Goal: Transaction & Acquisition: Subscribe to service/newsletter

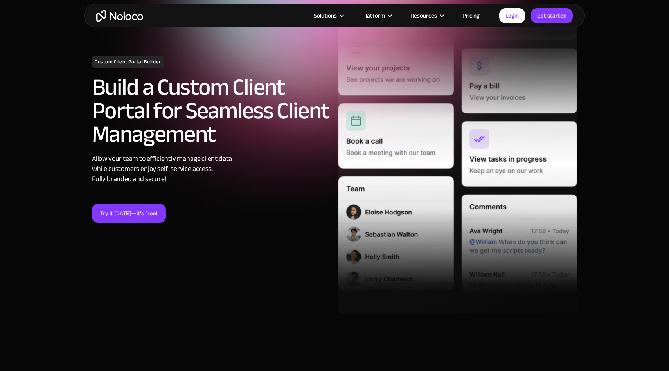
scroll to position [128, 0]
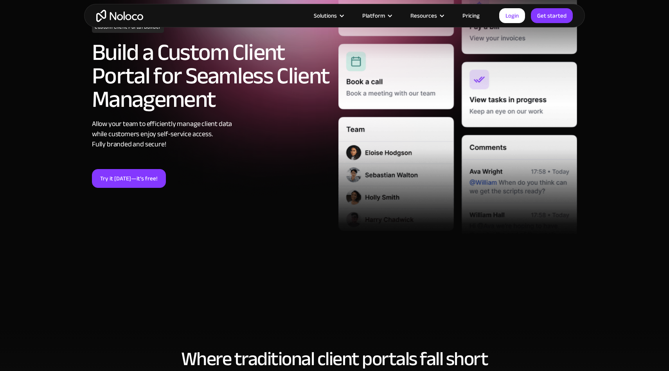
click at [473, 13] on link "Pricing" at bounding box center [471, 16] width 37 height 10
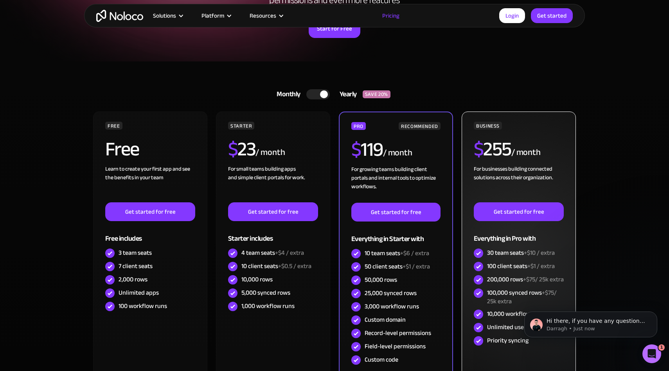
scroll to position [135, 0]
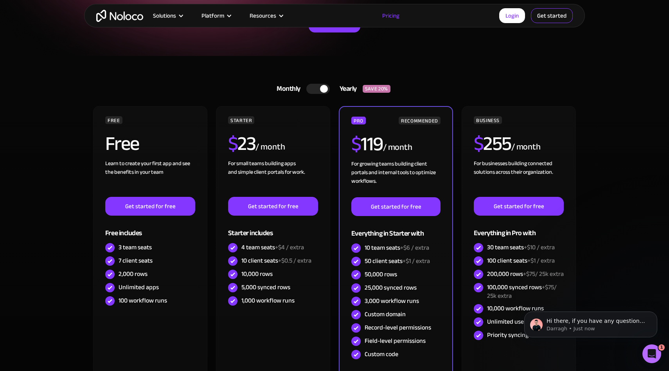
click at [557, 20] on link "Get started" at bounding box center [552, 15] width 42 height 15
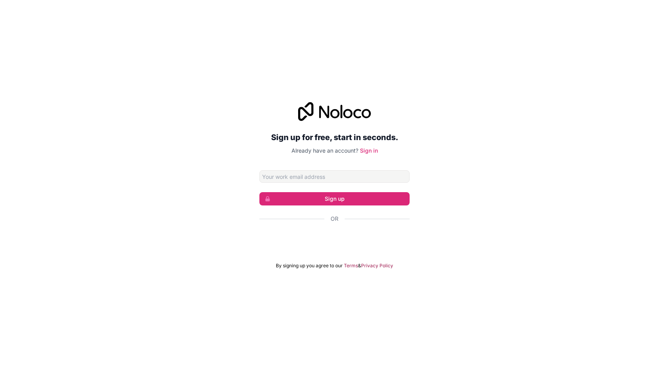
click at [310, 179] on input "Email address" at bounding box center [335, 176] width 150 height 13
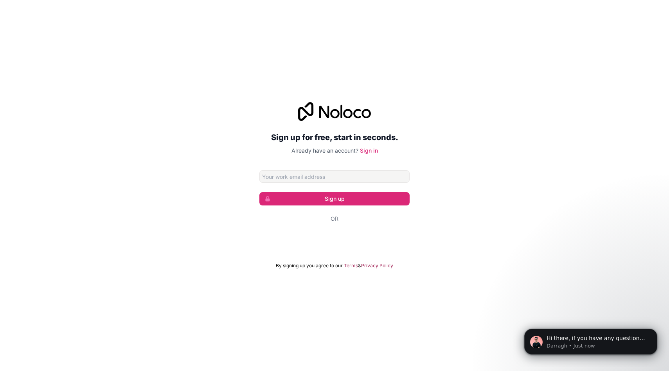
click at [386, 159] on div "Sign up for free, start in seconds. Already have an account? Sign in Sign up Or…" at bounding box center [335, 185] width 150 height 167
click at [360, 182] on input "Email address" at bounding box center [335, 176] width 150 height 13
click at [355, 180] on input "Email address" at bounding box center [335, 176] width 150 height 13
click at [351, 175] on input "Email address" at bounding box center [335, 176] width 150 height 13
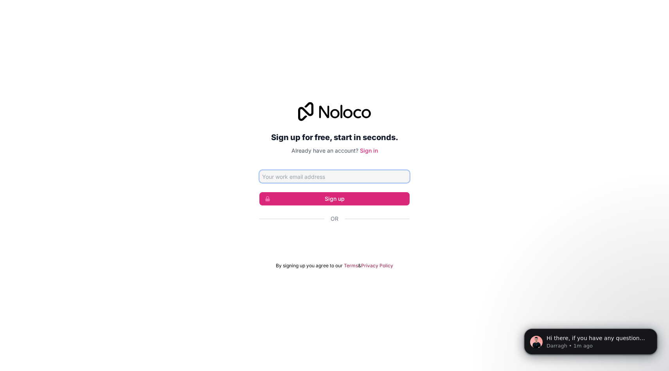
click at [382, 177] on input "Email address" at bounding box center [335, 176] width 150 height 13
paste input "[EMAIL_ADDRESS][DOMAIN_NAME]"
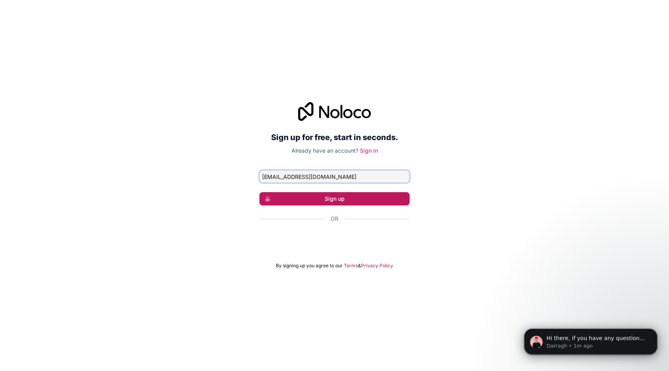
type input "[EMAIL_ADDRESS][DOMAIN_NAME]"
click at [374, 195] on button "Sign up" at bounding box center [335, 198] width 150 height 13
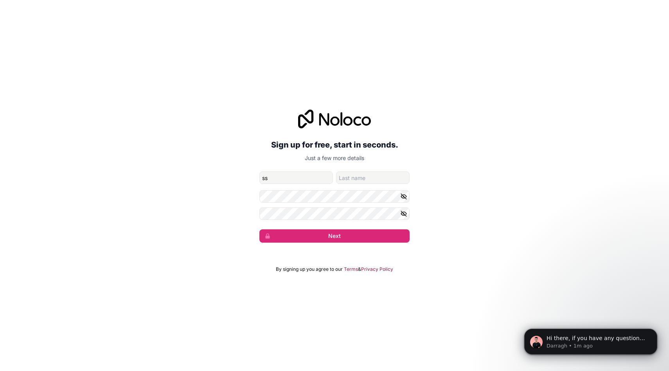
type input "s"
type input "jo"
click at [395, 182] on input "family-name" at bounding box center [373, 177] width 74 height 13
type input "jo"
click at [349, 233] on button "Next" at bounding box center [335, 235] width 150 height 13
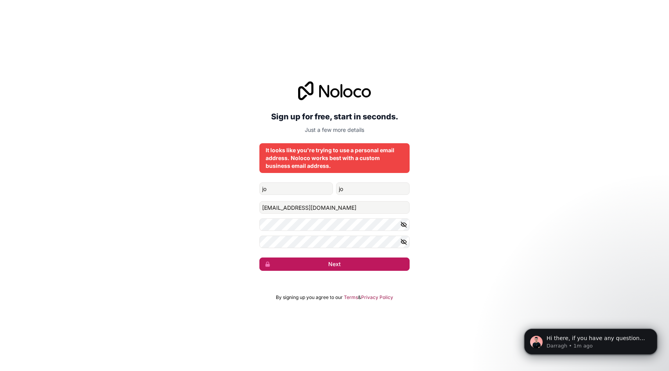
click at [342, 267] on button "Next" at bounding box center [335, 264] width 150 height 13
click at [332, 267] on button "Next" at bounding box center [335, 264] width 150 height 13
click at [300, 207] on input "[EMAIL_ADDRESS][DOMAIN_NAME]" at bounding box center [335, 207] width 150 height 13
drag, startPoint x: 300, startPoint y: 207, endPoint x: 246, endPoint y: 205, distance: 54.1
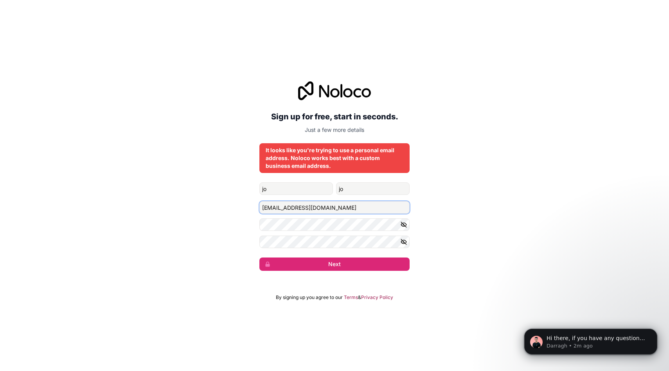
click at [246, 205] on div "Sign up for free, start in seconds. Just a few more details It looks like you'r…" at bounding box center [334, 175] width 669 height 211
click at [294, 210] on input "[EMAIL_ADDRESS][DOMAIN_NAME]" at bounding box center [335, 207] width 150 height 13
drag, startPoint x: 314, startPoint y: 207, endPoint x: 287, endPoint y: 209, distance: 27.8
click at [287, 209] on input "[EMAIL_ADDRESS][DOMAIN_NAME]" at bounding box center [335, 207] width 150 height 13
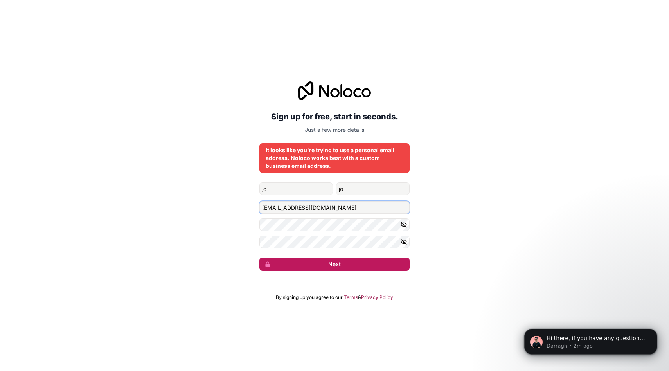
type input "[EMAIL_ADDRESS][DOMAIN_NAME]"
click at [299, 269] on button "Next" at bounding box center [335, 264] width 150 height 13
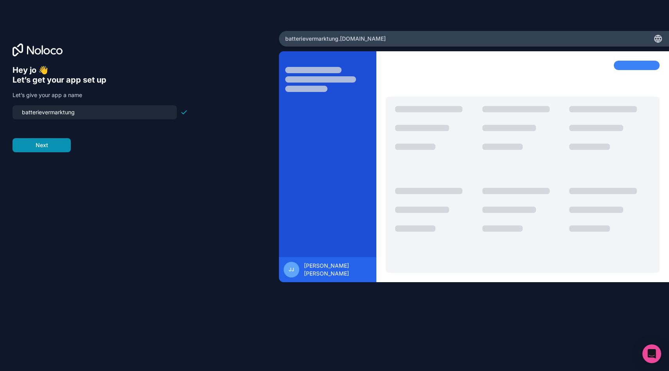
click at [50, 146] on button "Next" at bounding box center [42, 145] width 58 height 14
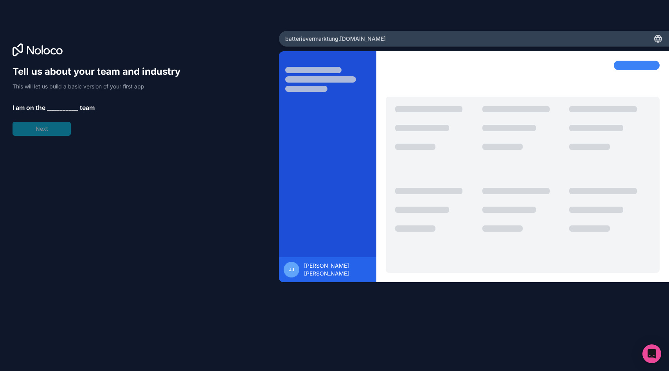
click at [68, 106] on span "__________" at bounding box center [62, 107] width 31 height 9
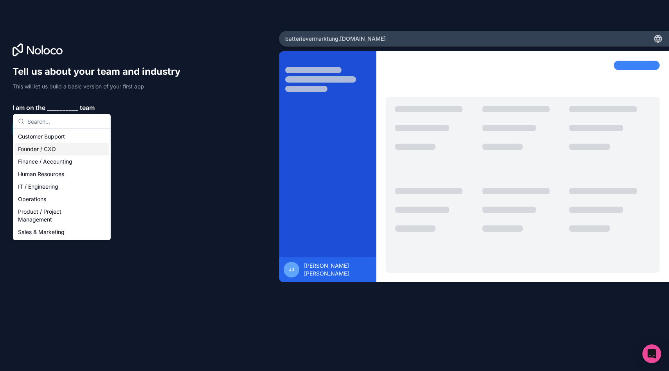
click at [58, 150] on div "Founder / CXO" at bounding box center [62, 149] width 94 height 13
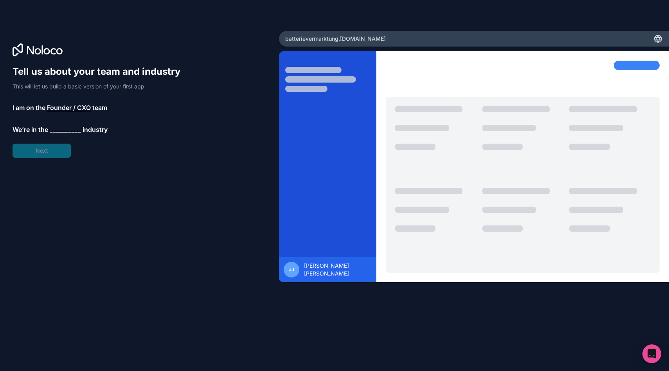
click at [61, 130] on span "__________" at bounding box center [65, 129] width 31 height 9
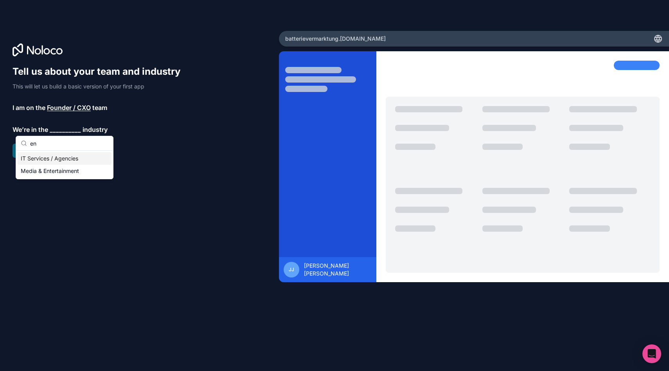
type input "e"
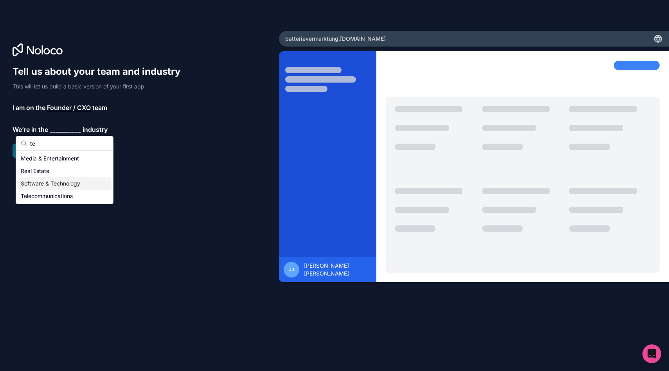
type input "te"
click at [74, 185] on div "Software & Technology" at bounding box center [65, 183] width 94 height 13
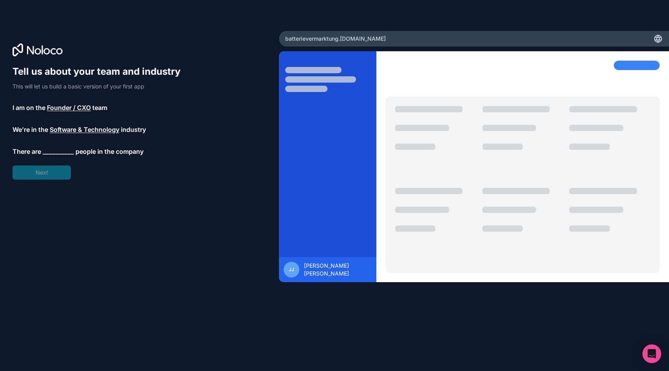
click at [68, 154] on span "__________" at bounding box center [58, 151] width 31 height 9
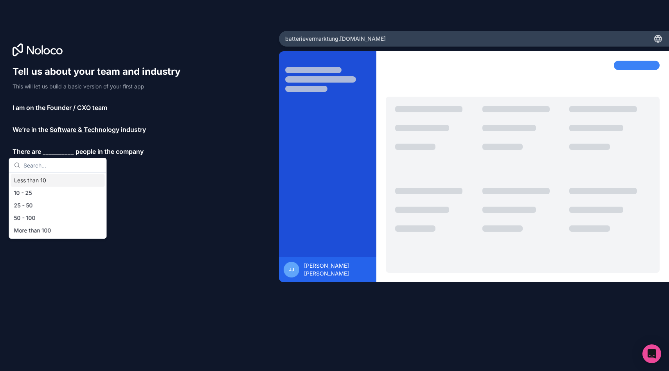
click at [53, 185] on div "Less than 10" at bounding box center [58, 180] width 94 height 13
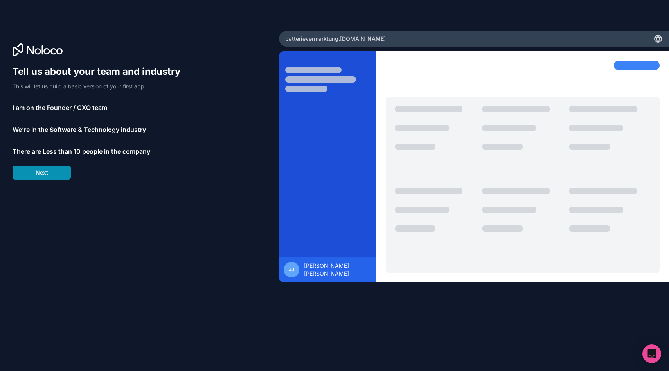
click at [56, 173] on button "Next" at bounding box center [42, 173] width 58 height 14
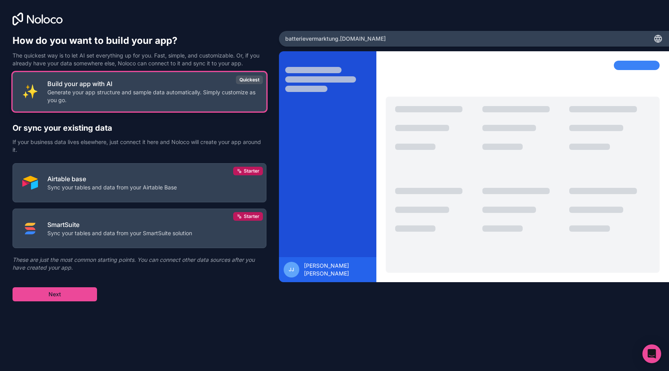
click at [230, 101] on p "Generate your app structure and sample data automatically. Simply customize as …" at bounding box center [151, 96] width 209 height 16
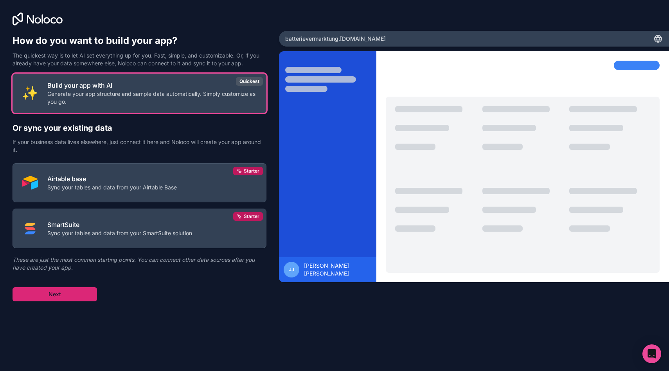
click at [83, 297] on button "Next" at bounding box center [55, 294] width 85 height 14
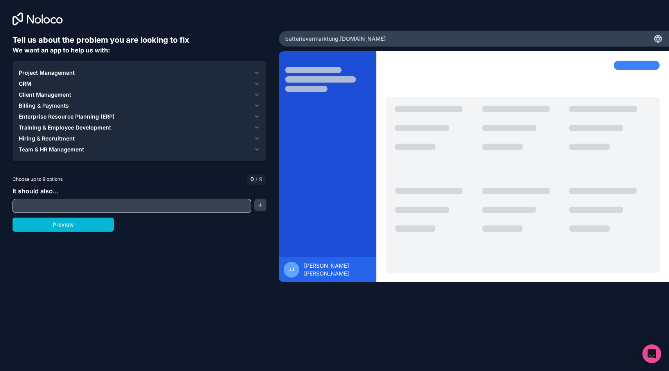
click at [189, 74] on div "Project Management" at bounding box center [135, 73] width 232 height 8
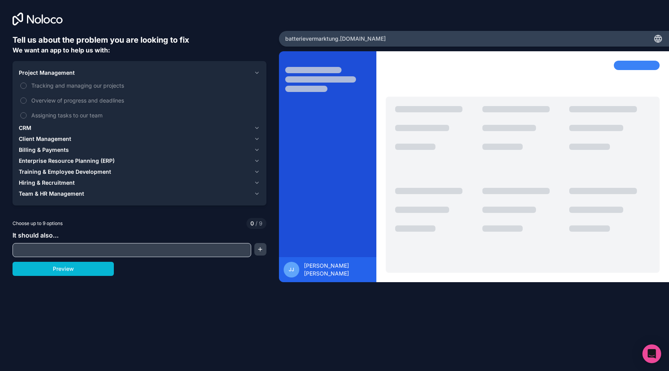
click at [189, 72] on div "Project Management" at bounding box center [135, 73] width 232 height 8
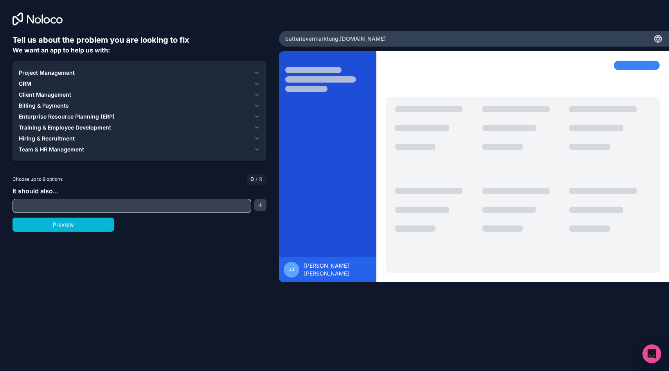
click at [175, 91] on div "Client Management" at bounding box center [135, 95] width 232 height 8
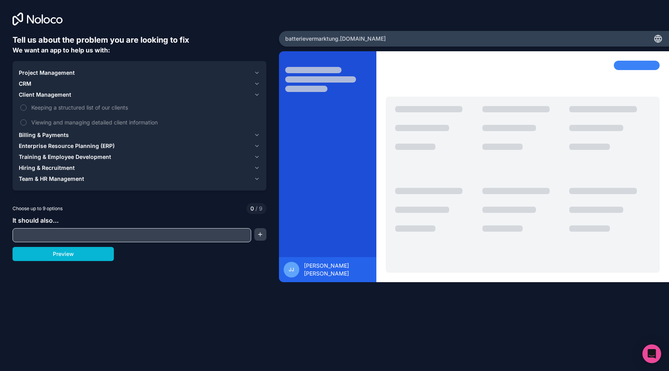
click at [175, 91] on div "Client Management" at bounding box center [135, 95] width 232 height 8
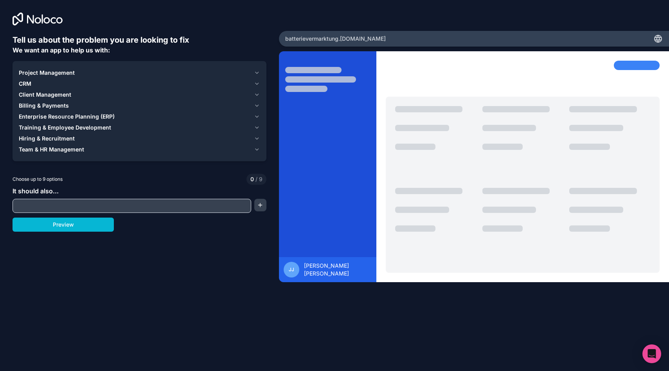
click at [169, 116] on div "Enterprise Resource Planning (ERP)" at bounding box center [135, 117] width 232 height 8
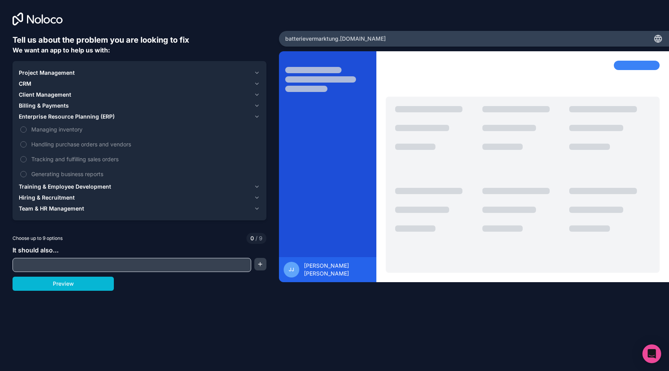
click at [169, 114] on div "Enterprise Resource Planning (ERP)" at bounding box center [135, 117] width 232 height 8
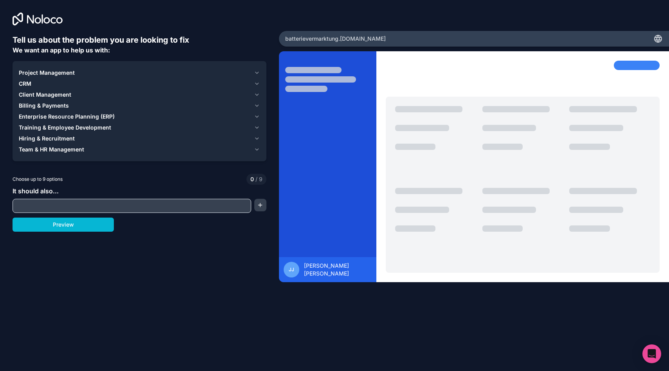
click at [183, 72] on div "Project Management" at bounding box center [135, 73] width 232 height 8
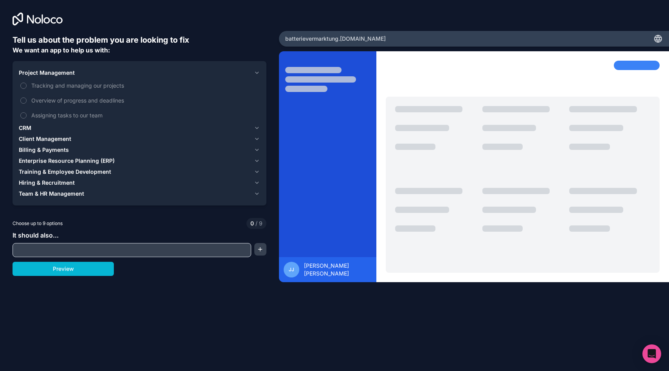
click at [170, 125] on div "CRM" at bounding box center [135, 128] width 232 height 8
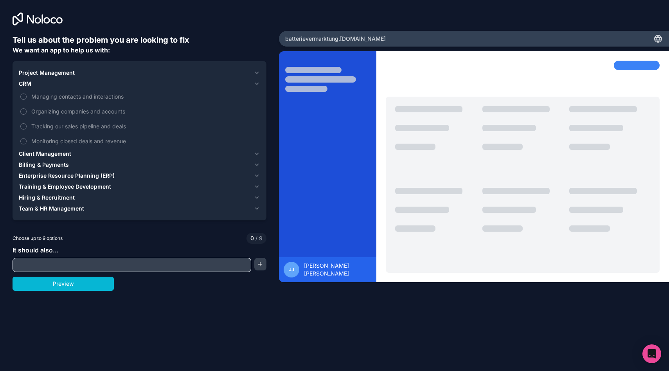
click at [204, 263] on input "text" at bounding box center [131, 265] width 235 height 11
click at [97, 288] on button "Preview" at bounding box center [63, 284] width 101 height 14
click at [171, 157] on div "Client Management" at bounding box center [135, 154] width 232 height 8
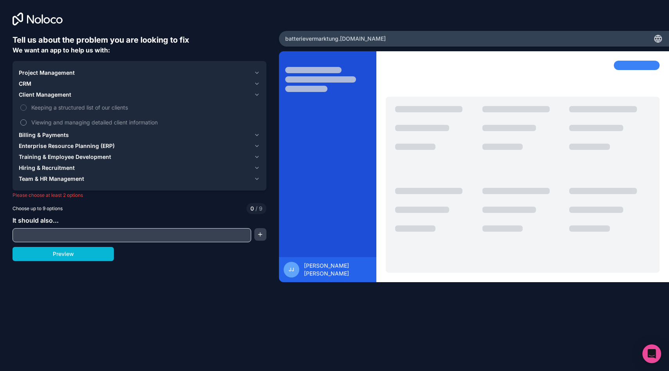
click at [88, 122] on span "Viewing and managing detailed client information" at bounding box center [144, 122] width 227 height 8
click at [27, 122] on button "Viewing and managing detailed client information" at bounding box center [23, 122] width 6 height 6
click at [84, 132] on div "Billing & Payments" at bounding box center [135, 135] width 232 height 8
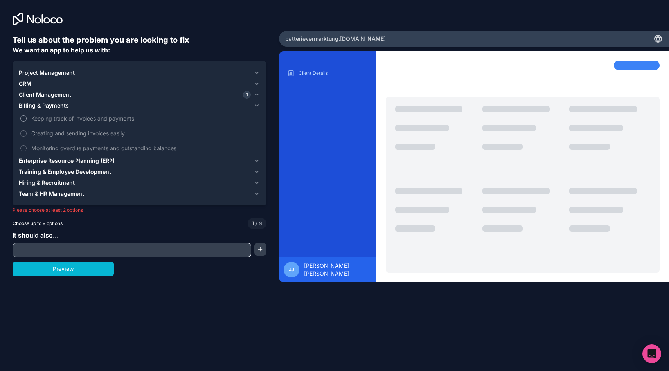
click at [91, 119] on span "Keeping track of invoices and payments" at bounding box center [144, 118] width 227 height 8
click at [27, 119] on button "Keeping track of invoices and payments" at bounding box center [23, 118] width 6 height 6
click at [93, 160] on span "Enterprise Resource Planning (ERP)" at bounding box center [67, 161] width 96 height 8
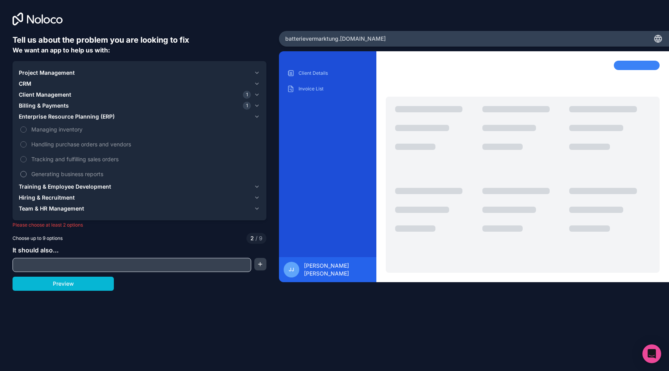
click at [89, 175] on span "Generating business reports" at bounding box center [144, 174] width 227 height 8
click at [27, 175] on button "Generating business reports" at bounding box center [23, 174] width 6 height 6
click at [91, 187] on span "Training & Employee Development" at bounding box center [65, 187] width 92 height 8
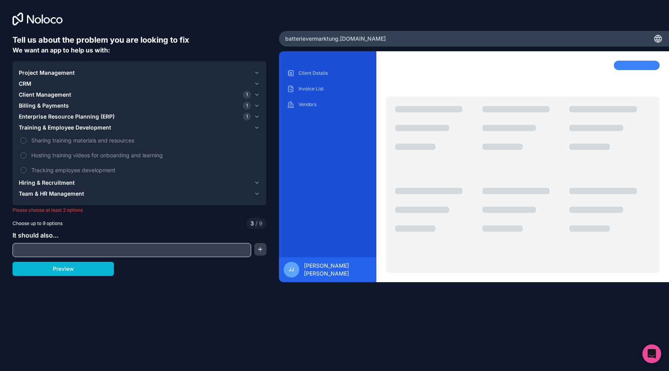
click at [94, 181] on div "Hiring & Recruitment" at bounding box center [135, 183] width 232 height 8
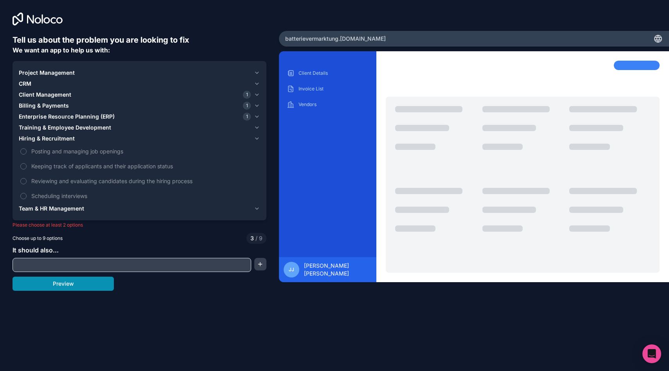
click at [88, 283] on button "Preview" at bounding box center [63, 284] width 101 height 14
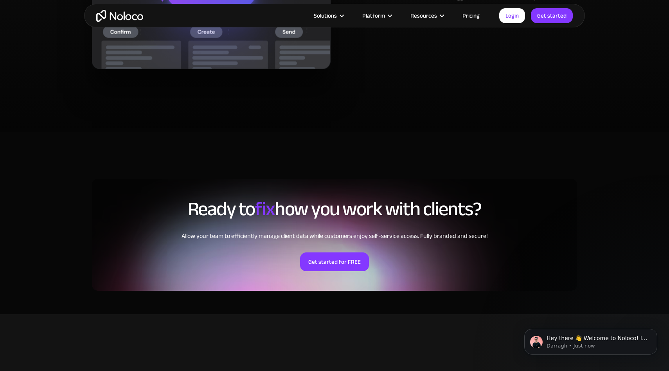
scroll to position [1802, 0]
